Goal: Navigation & Orientation: Find specific page/section

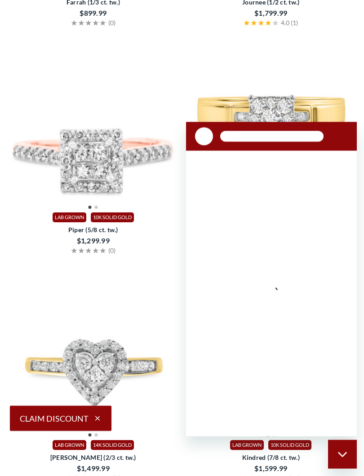
scroll to position [885, 0]
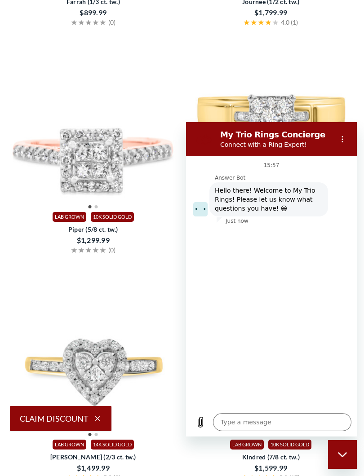
click at [343, 425] on div "Close messaging window" at bounding box center [342, 454] width 27 height 27
type textarea "x"
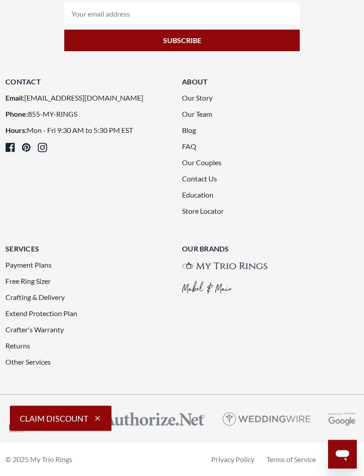
scroll to position [3640, 0]
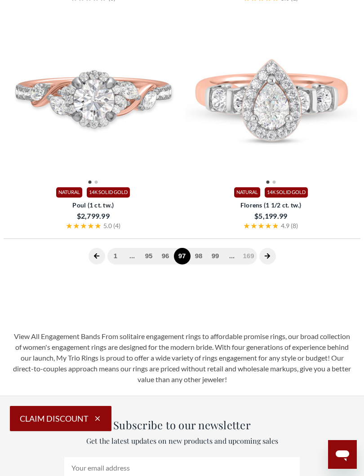
scroll to position [364, 0]
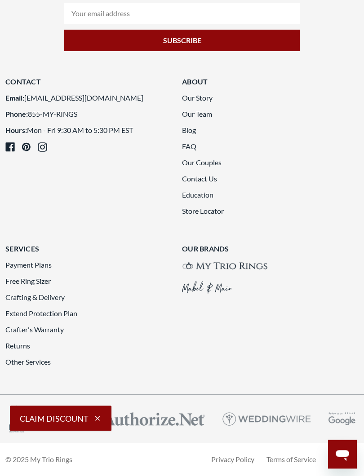
scroll to position [3445, 0]
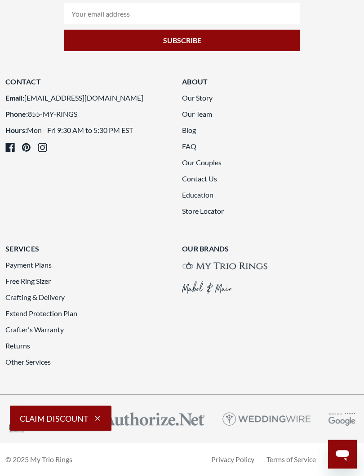
scroll to position [3708, 0]
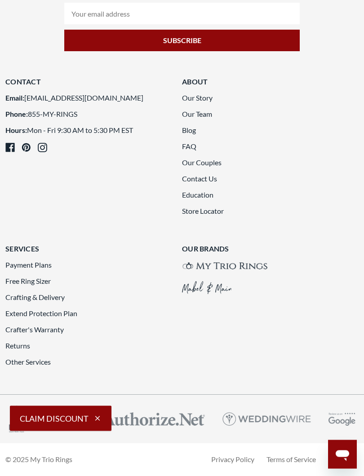
scroll to position [3708, 0]
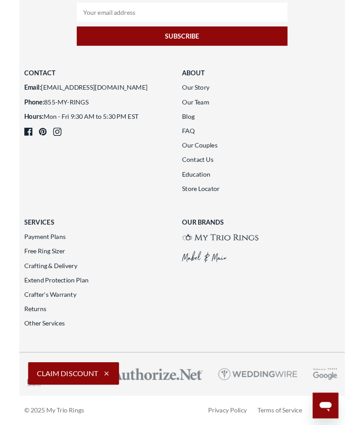
scroll to position [3663, 0]
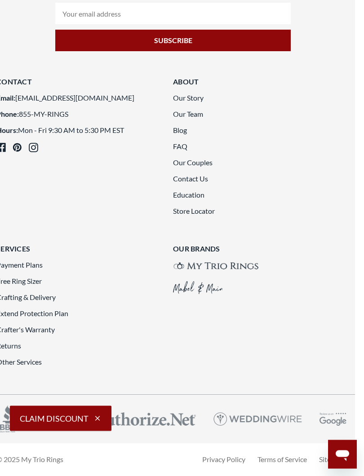
scroll to position [3594, 10]
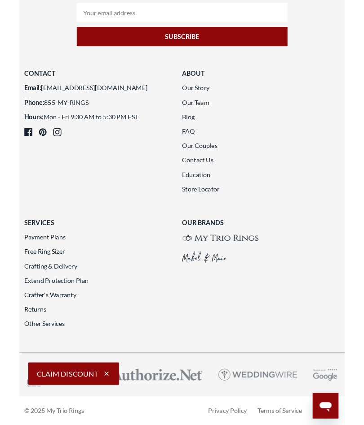
scroll to position [3670, 0]
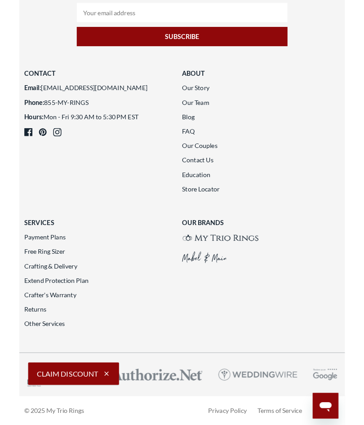
scroll to position [3681, 0]
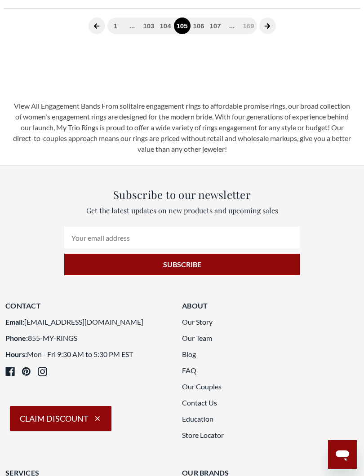
scroll to position [2063, 0]
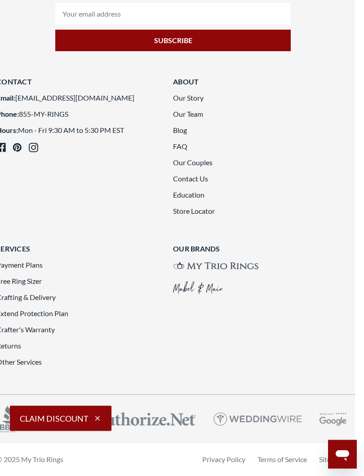
scroll to position [3673, 10]
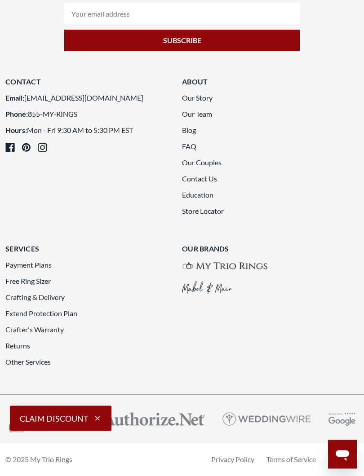
scroll to position [3356, 0]
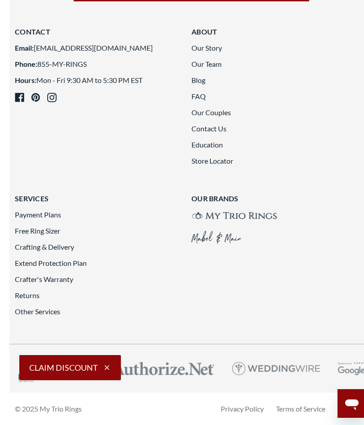
scroll to position [3746, 0]
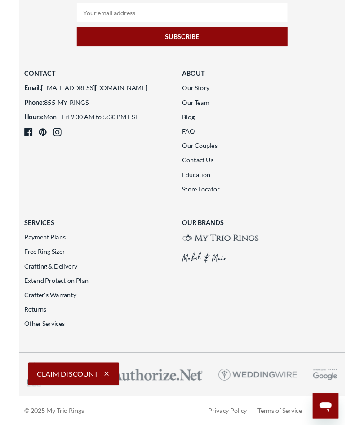
scroll to position [3675, 0]
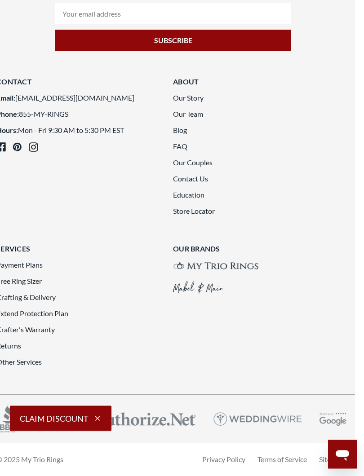
scroll to position [3588, 10]
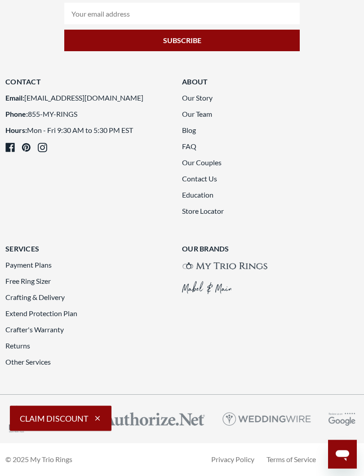
scroll to position [3142, 0]
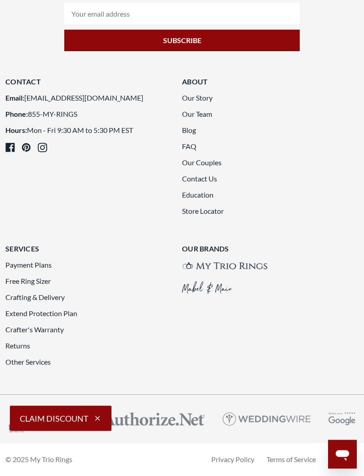
scroll to position [3672, 0]
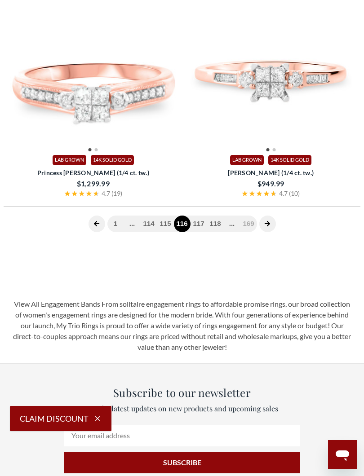
scroll to position [364, 0]
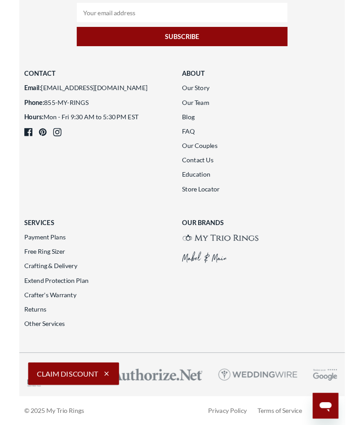
scroll to position [3677, 0]
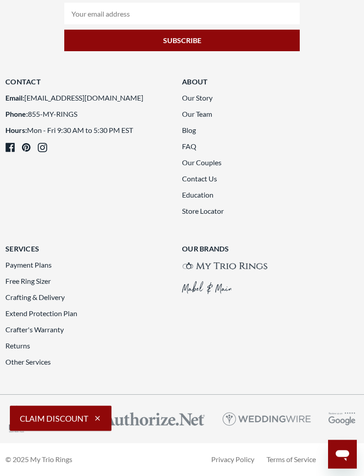
scroll to position [3601, 0]
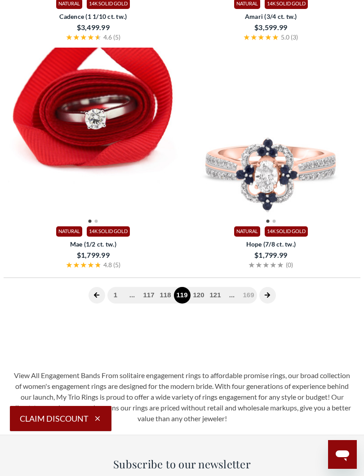
scroll to position [364, 0]
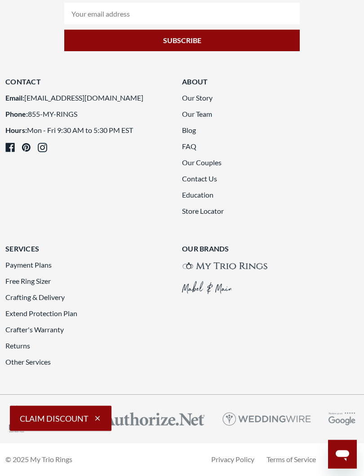
scroll to position [3577, 0]
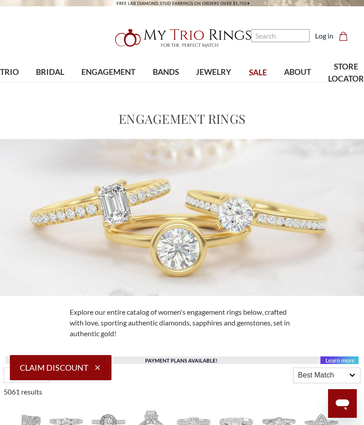
scroll to position [0, 10]
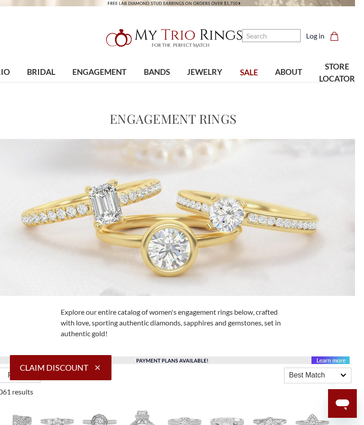
click at [209, 78] on span "JEWELRY" at bounding box center [204, 72] width 35 height 12
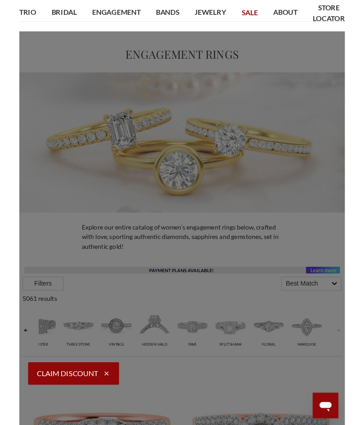
scroll to position [0, 0]
